Goal: Find contact information: Find contact information

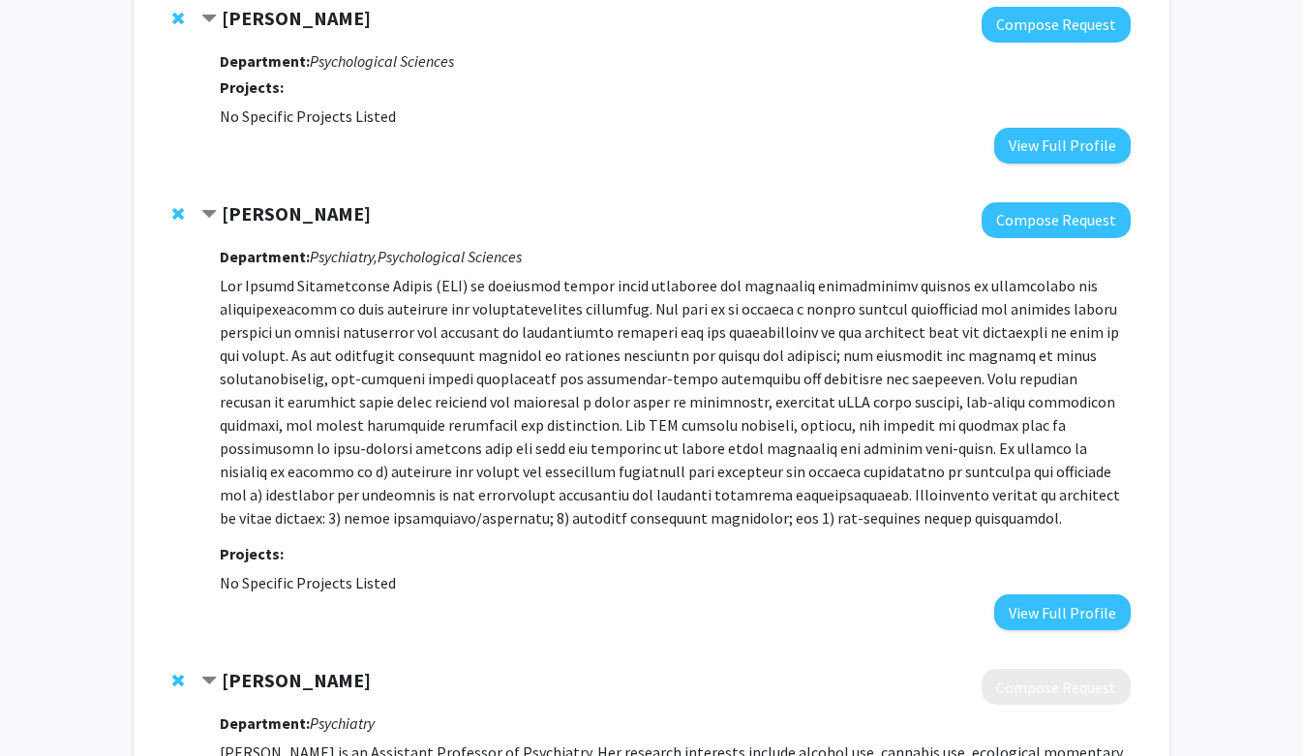
scroll to position [1352, 0]
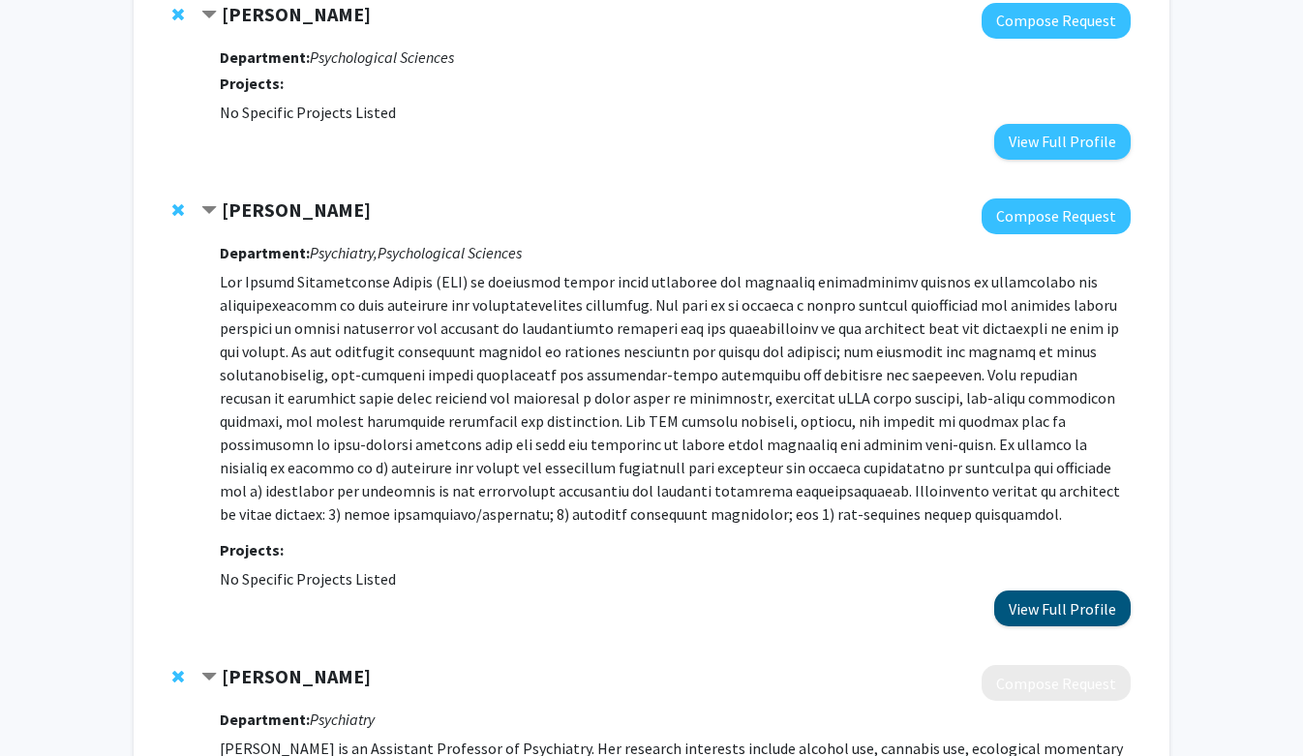
click at [1068, 621] on button "View Full Profile" at bounding box center [1062, 608] width 136 height 36
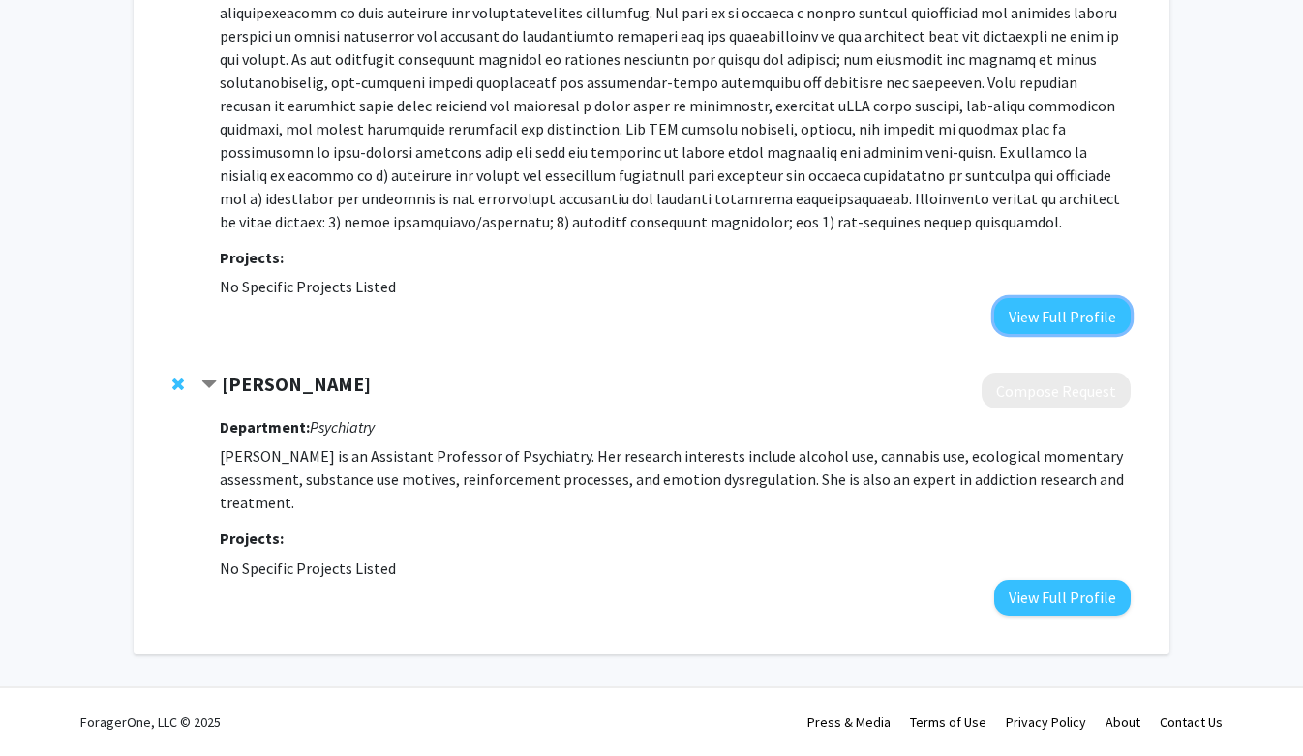
scroll to position [1325, 0]
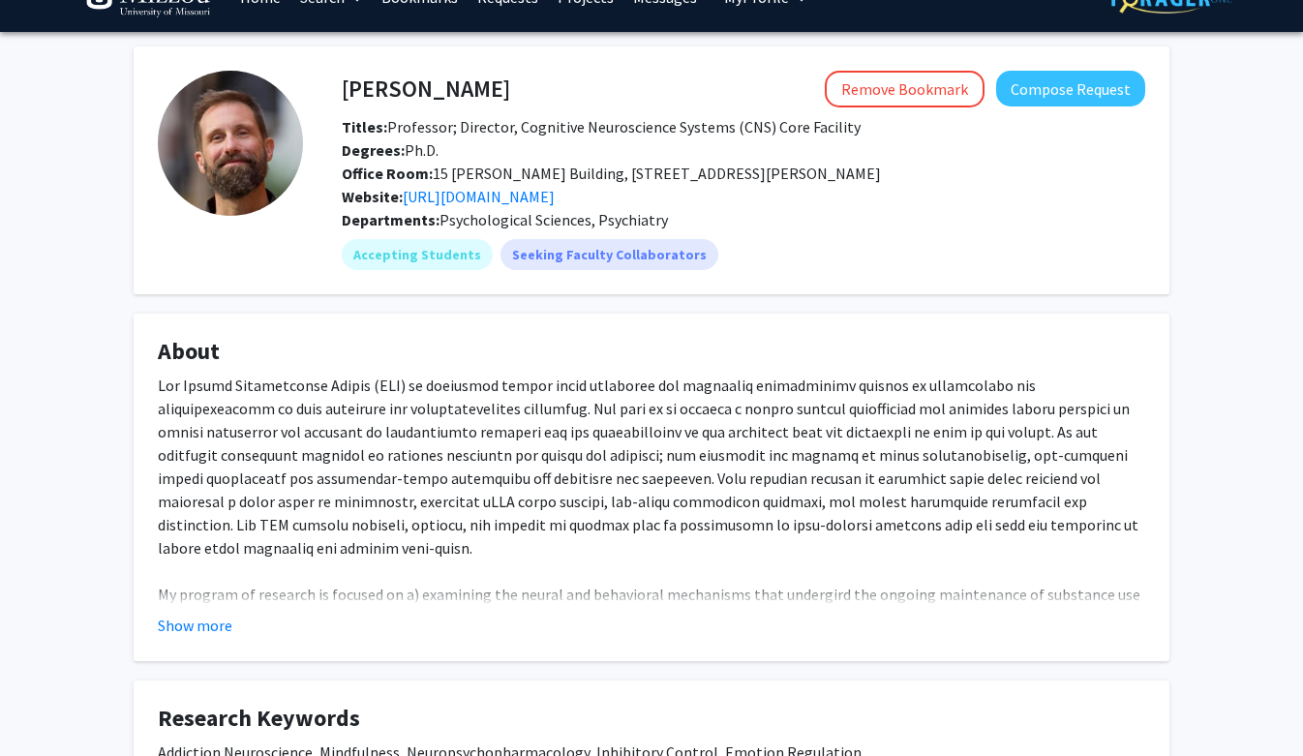
scroll to position [55, 0]
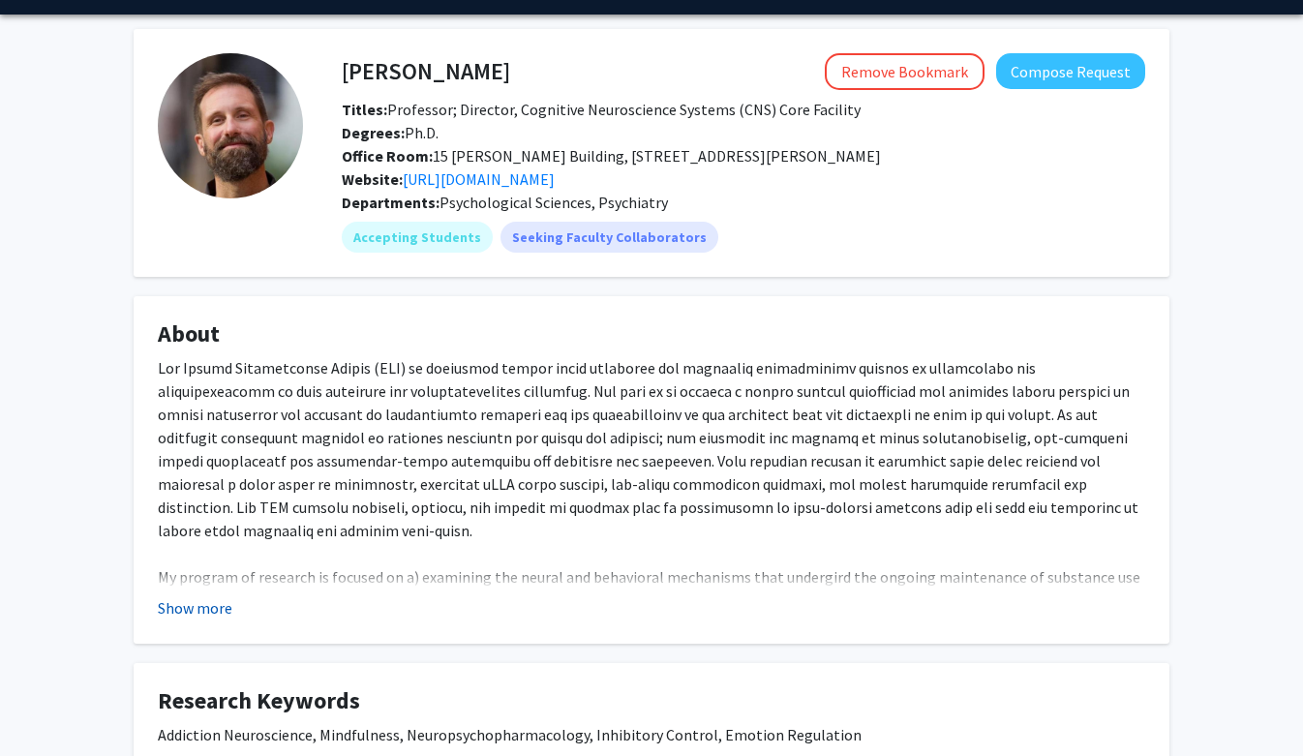
click at [213, 601] on button "Show more" at bounding box center [195, 607] width 75 height 23
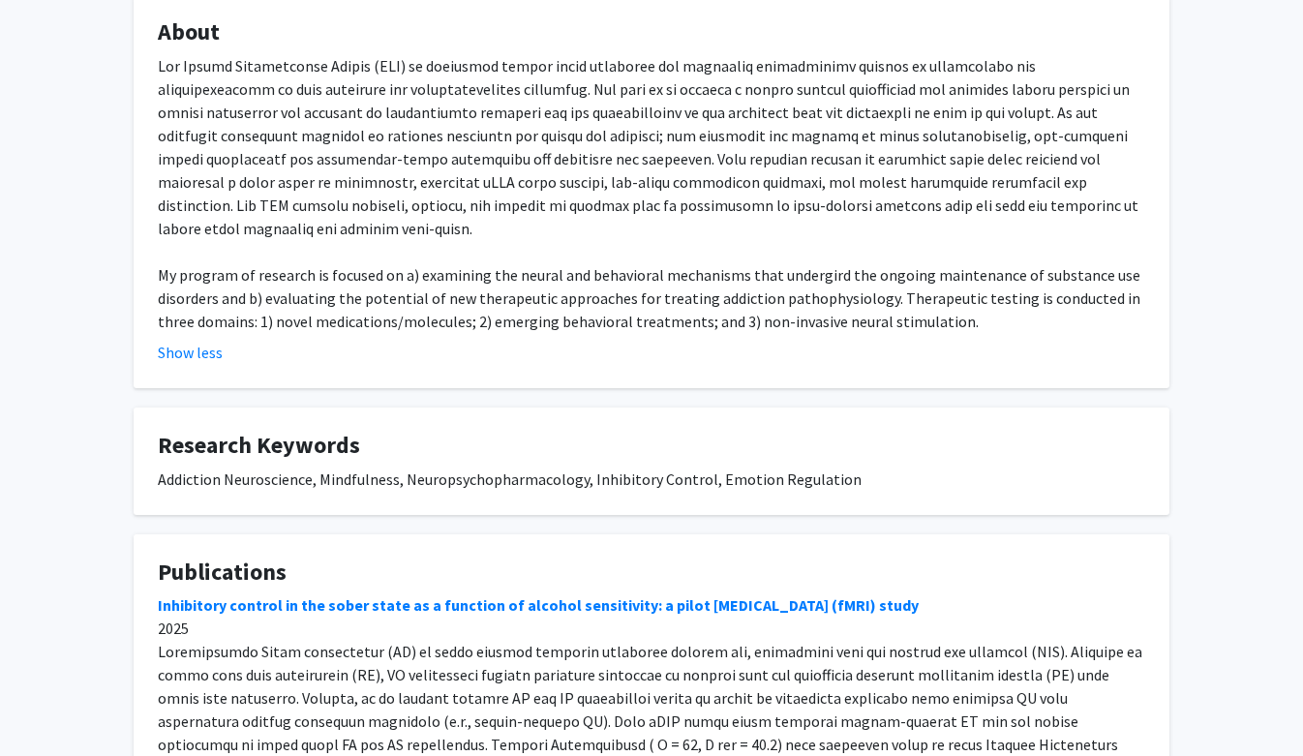
scroll to position [580, 0]
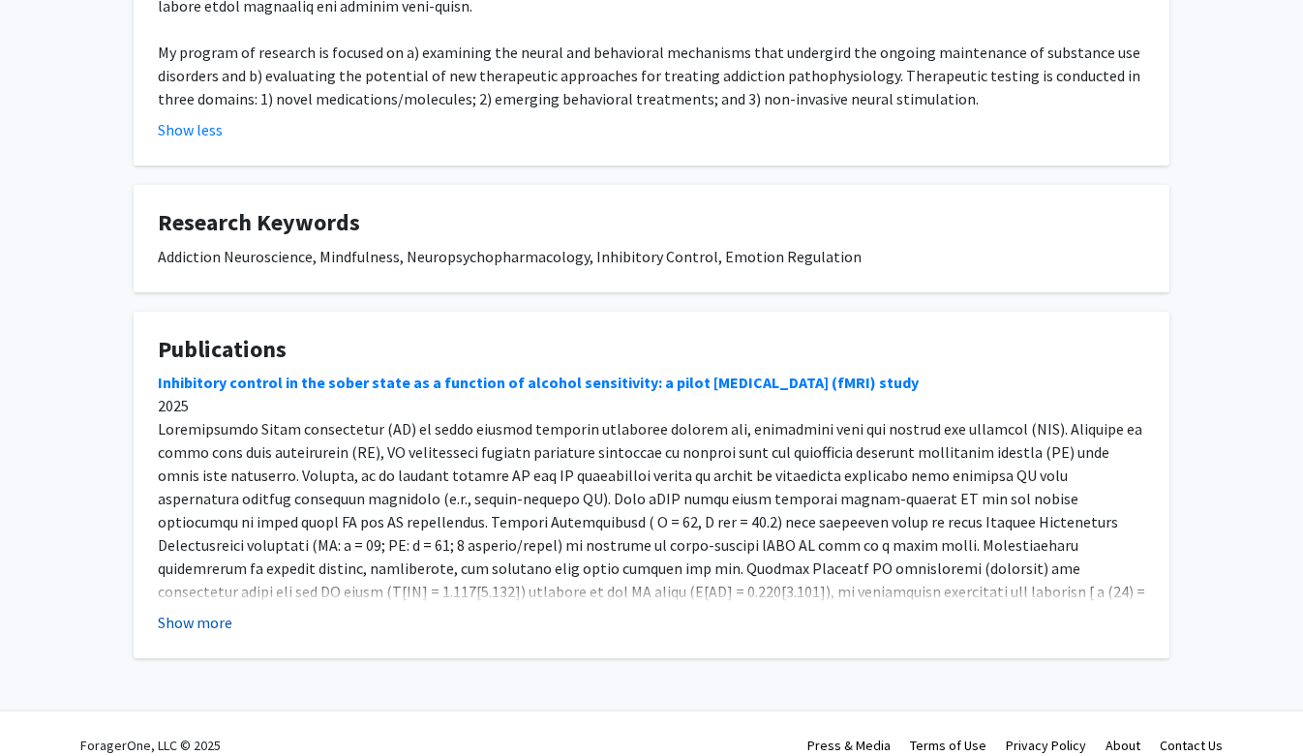
click at [194, 611] on button "Show more" at bounding box center [195, 622] width 75 height 23
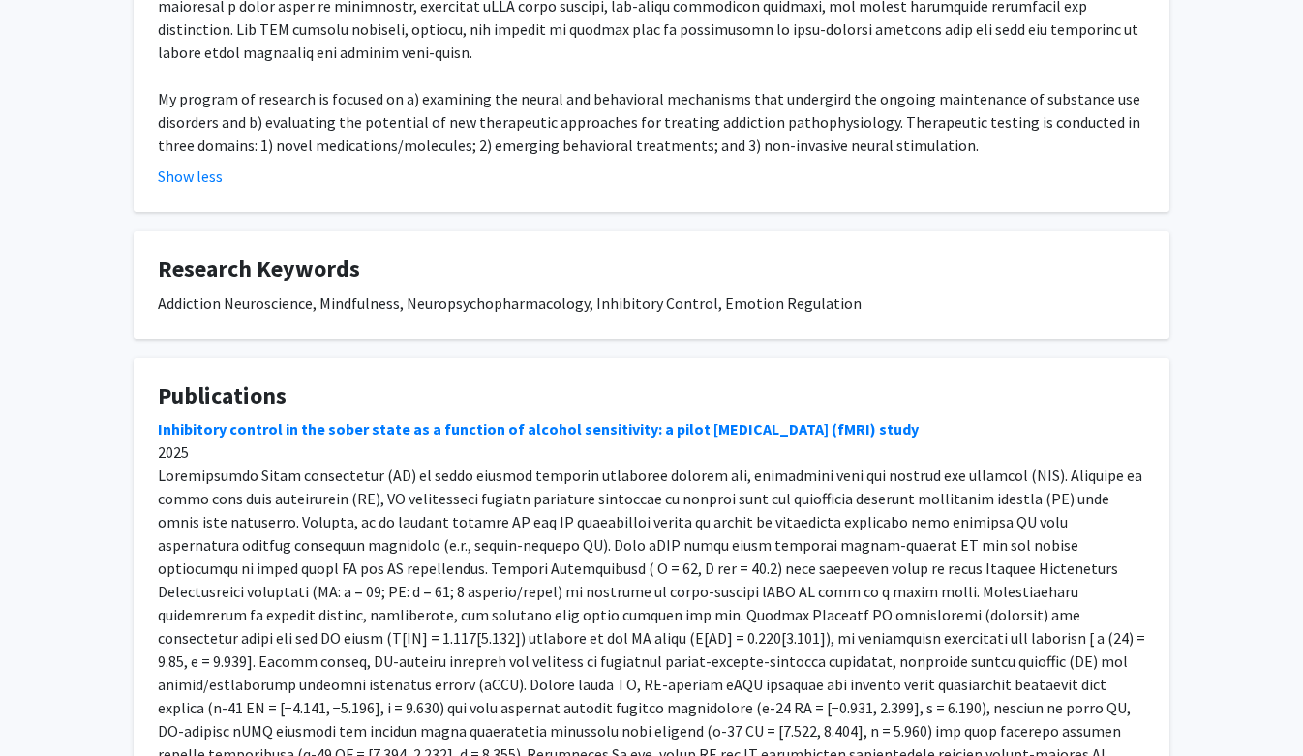
scroll to position [0, 0]
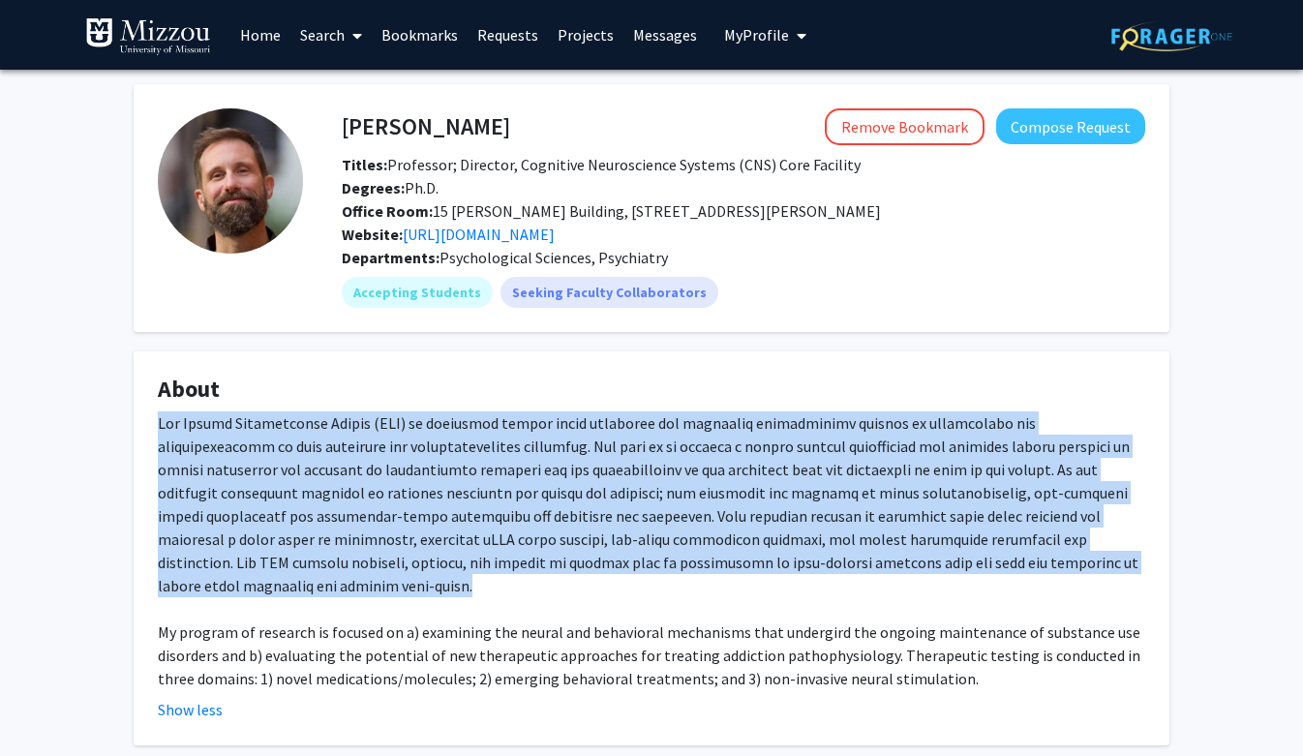
drag, startPoint x: 161, startPoint y: 416, endPoint x: 1142, endPoint y: 570, distance: 993.4
click at [1142, 570] on div "My program of research is focused on a) examining the neural and behavioral mec…" at bounding box center [651, 550] width 987 height 279
copy div "The Health Neuroscience Center (HNC) is organized around using cognitive and af…"
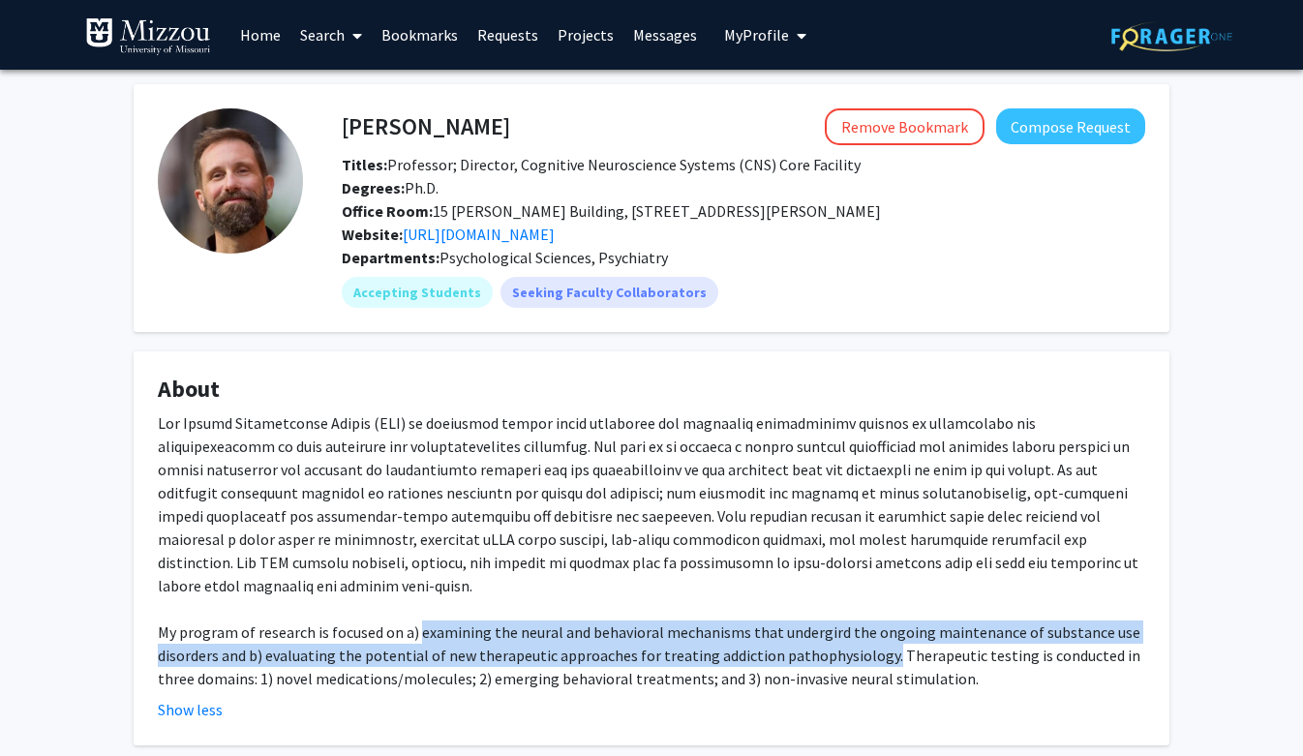
drag, startPoint x: 417, startPoint y: 612, endPoint x: 878, endPoint y: 634, distance: 461.2
click at [878, 634] on div "My program of research is focused on a) examining the neural and behavioral mec…" at bounding box center [651, 550] width 987 height 279
copy div "examining the neural and behavioral mechanisms that undergird the ongoing maint…"
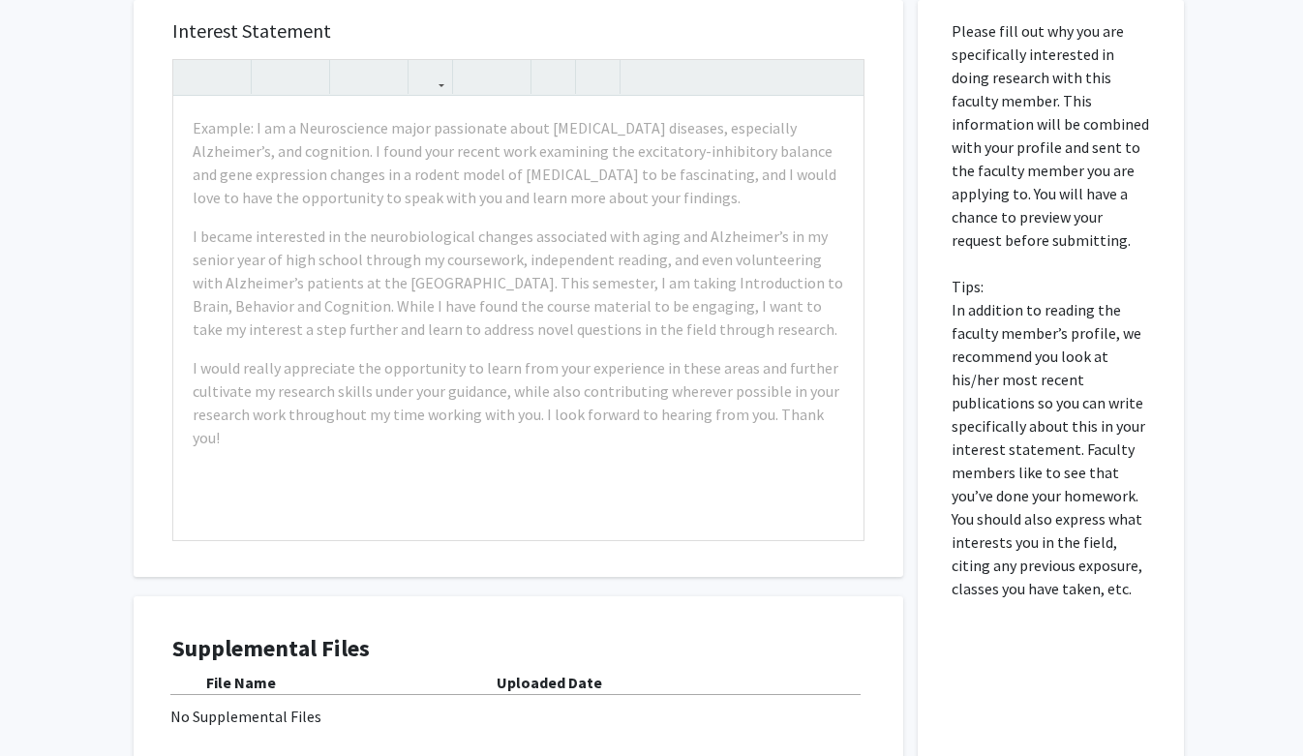
scroll to position [124, 0]
